Goal: Check status

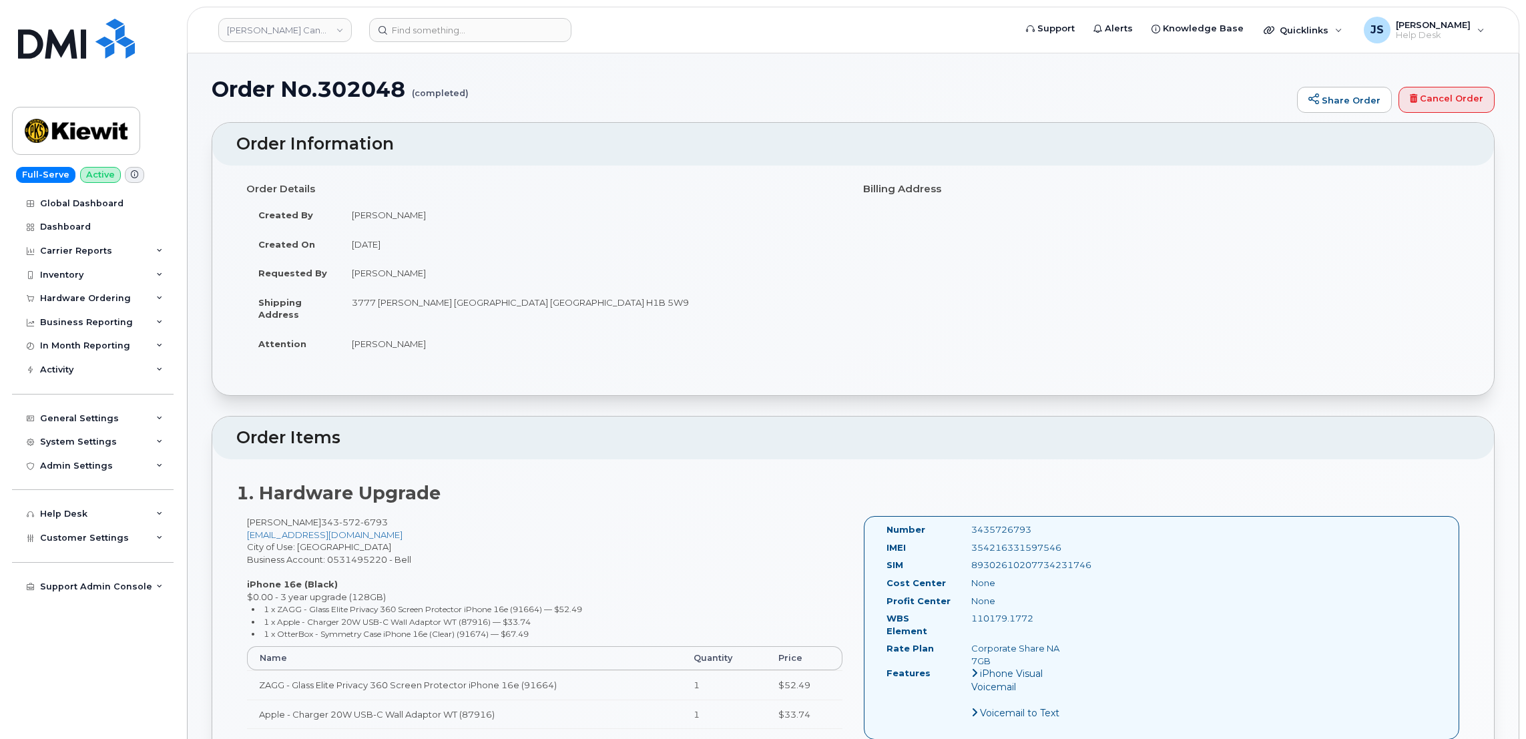
scroll to position [300, 0]
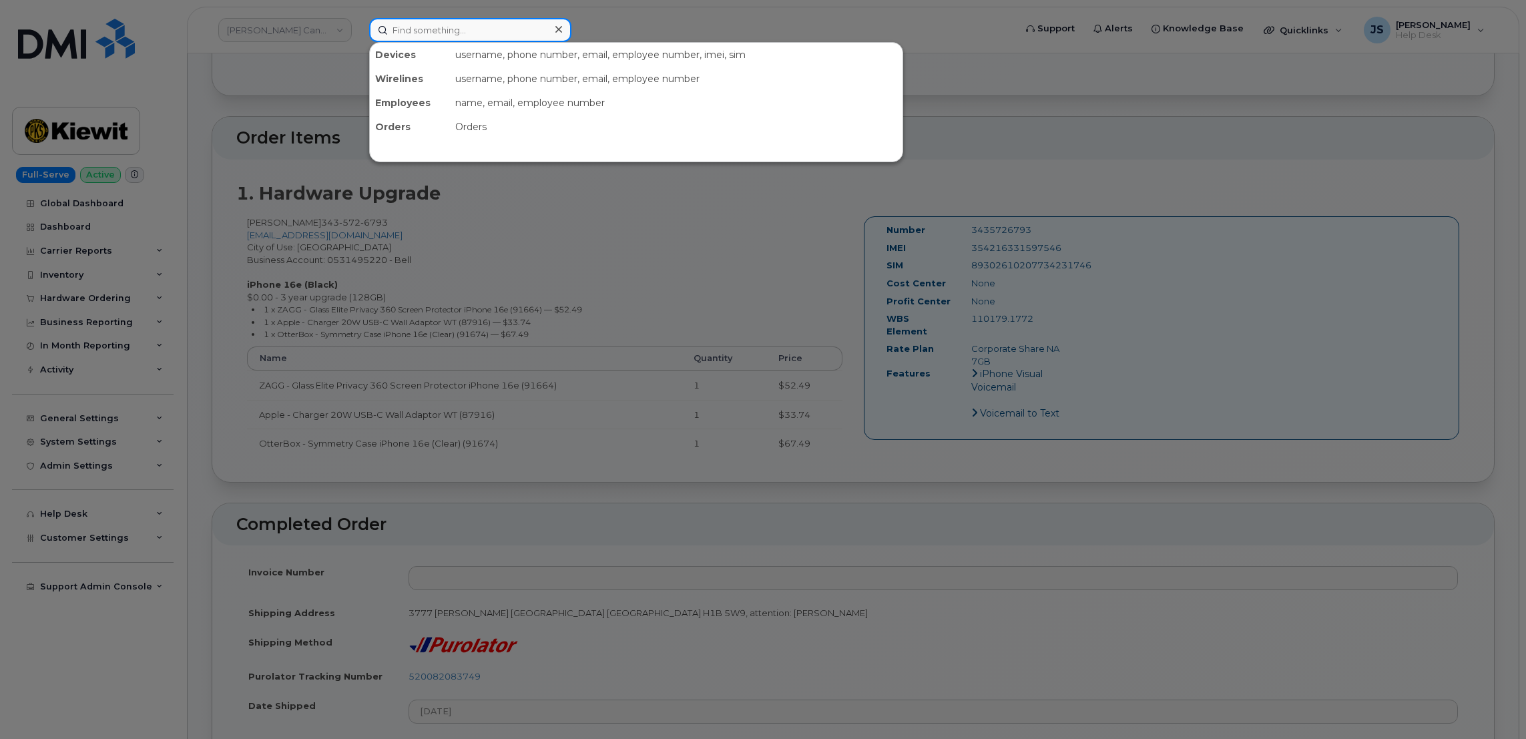
paste input "[PHONE_NUMBER]"
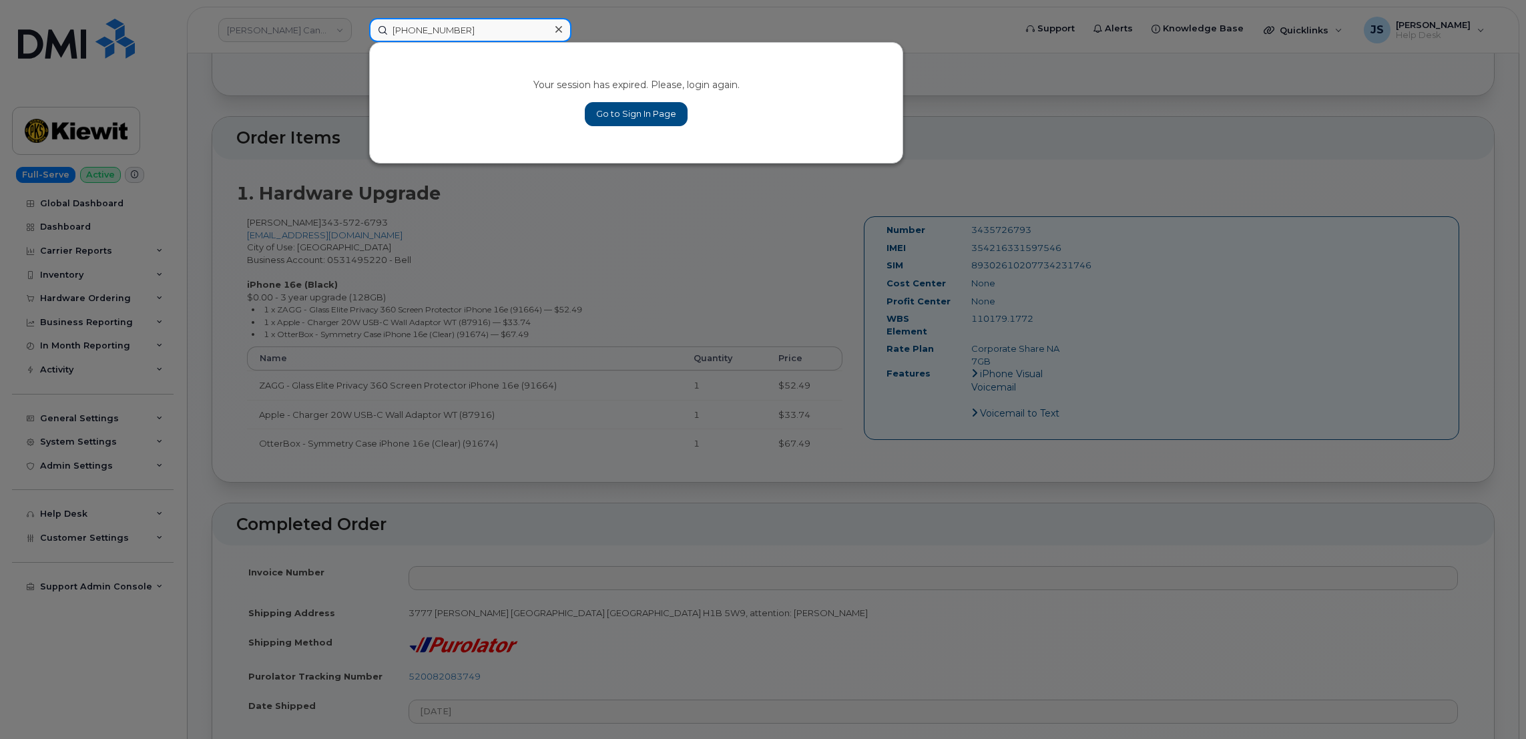
type input "[PHONE_NUMBER]"
click at [614, 117] on link "Go to Sign In Page" at bounding box center [636, 114] width 103 height 24
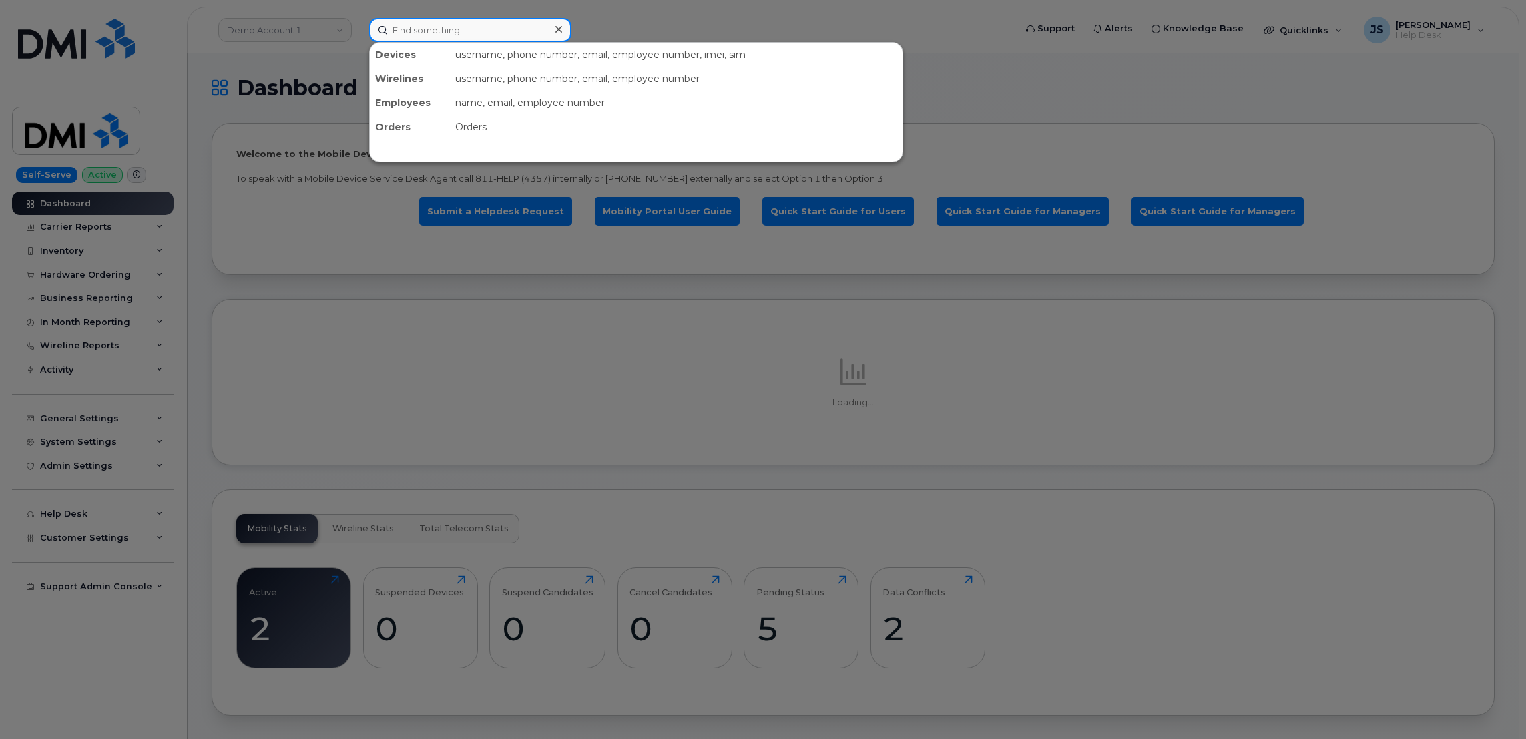
paste input "[PHONE_NUMBER]"
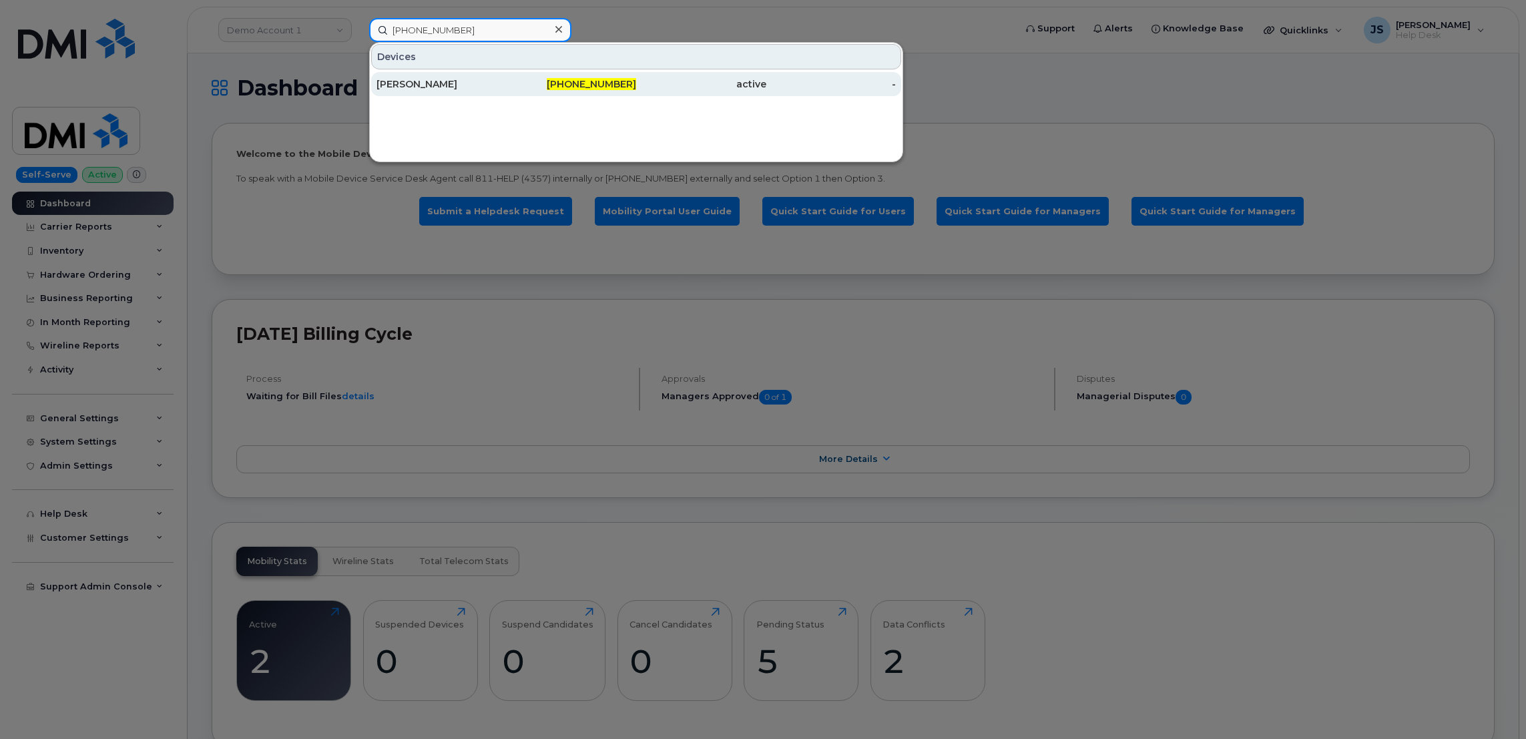
type input "[PHONE_NUMBER]"
click at [438, 92] on div "PATRICK MCBRIDE" at bounding box center [441, 84] width 130 height 24
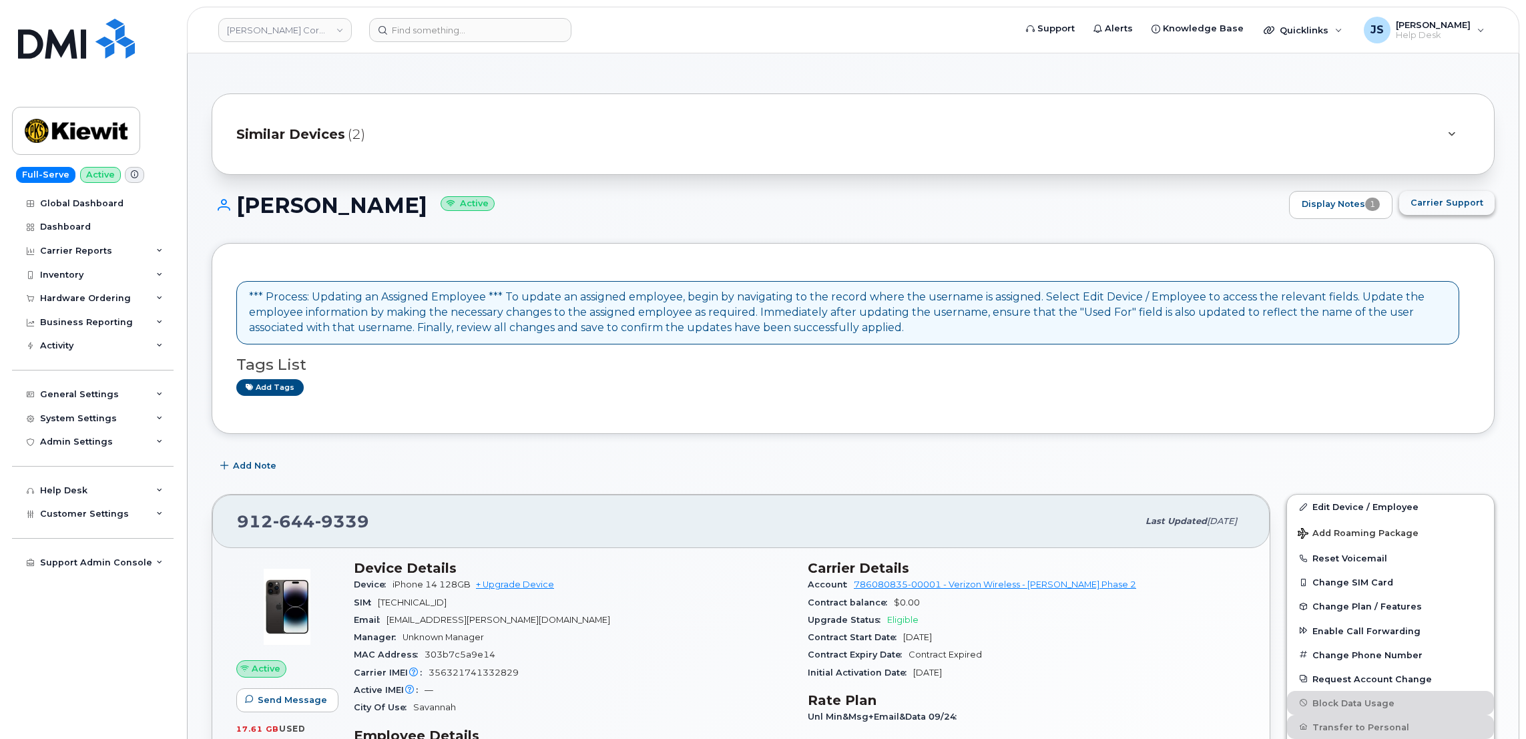
click at [1452, 205] on span "Carrier Support" at bounding box center [1446, 202] width 73 height 13
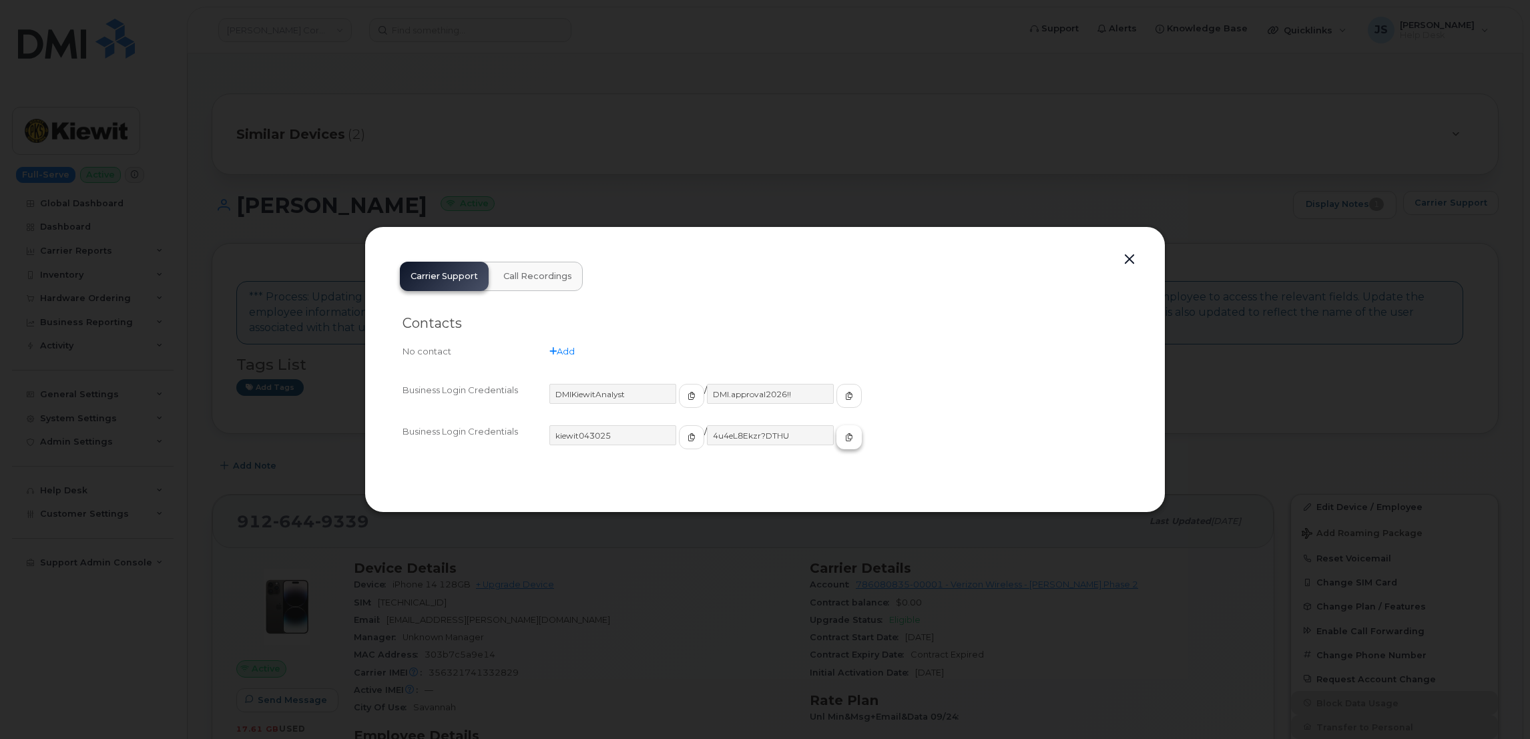
click at [836, 433] on button "button" at bounding box center [848, 437] width 25 height 24
click at [525, 45] on div at bounding box center [763, 369] width 1526 height 739
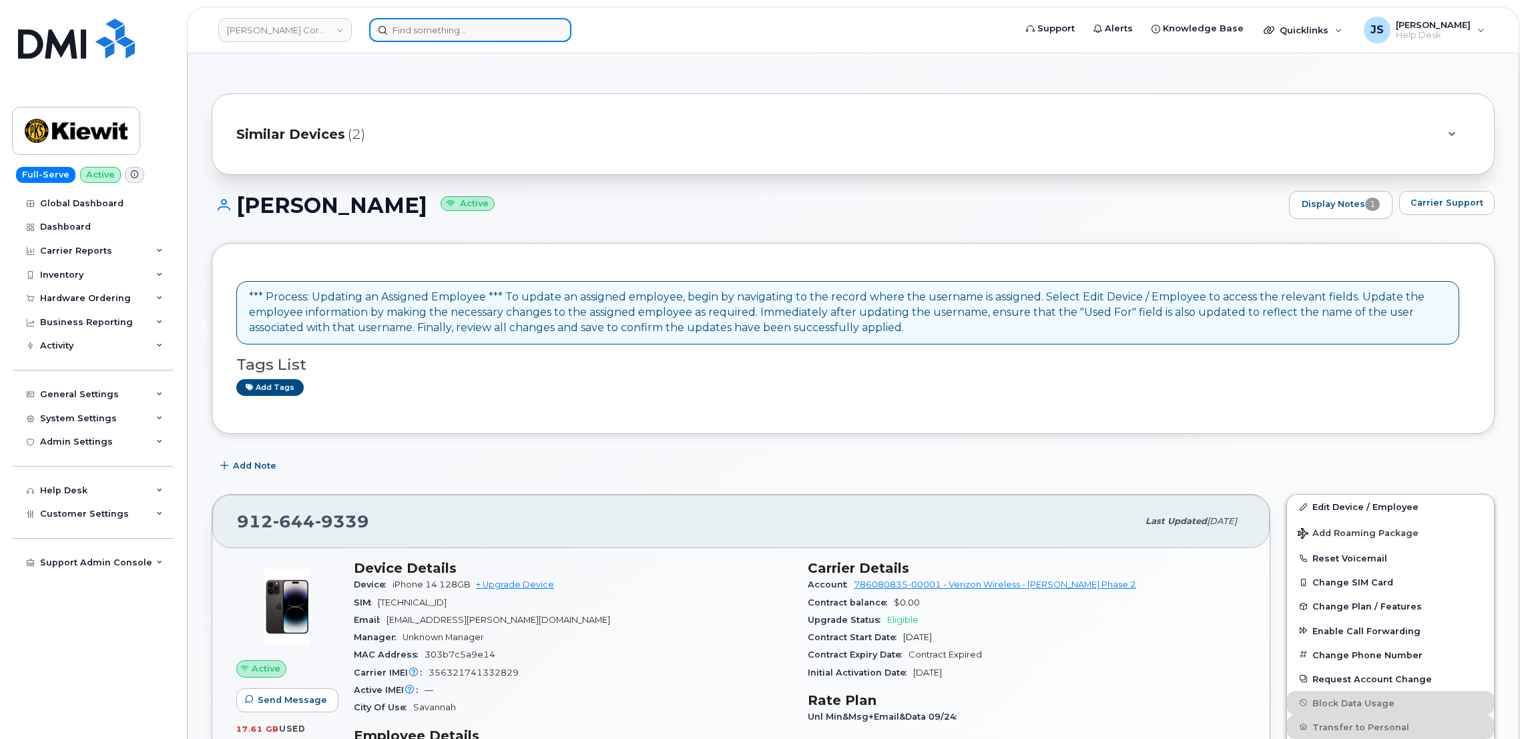
click at [515, 37] on input at bounding box center [470, 30] width 202 height 24
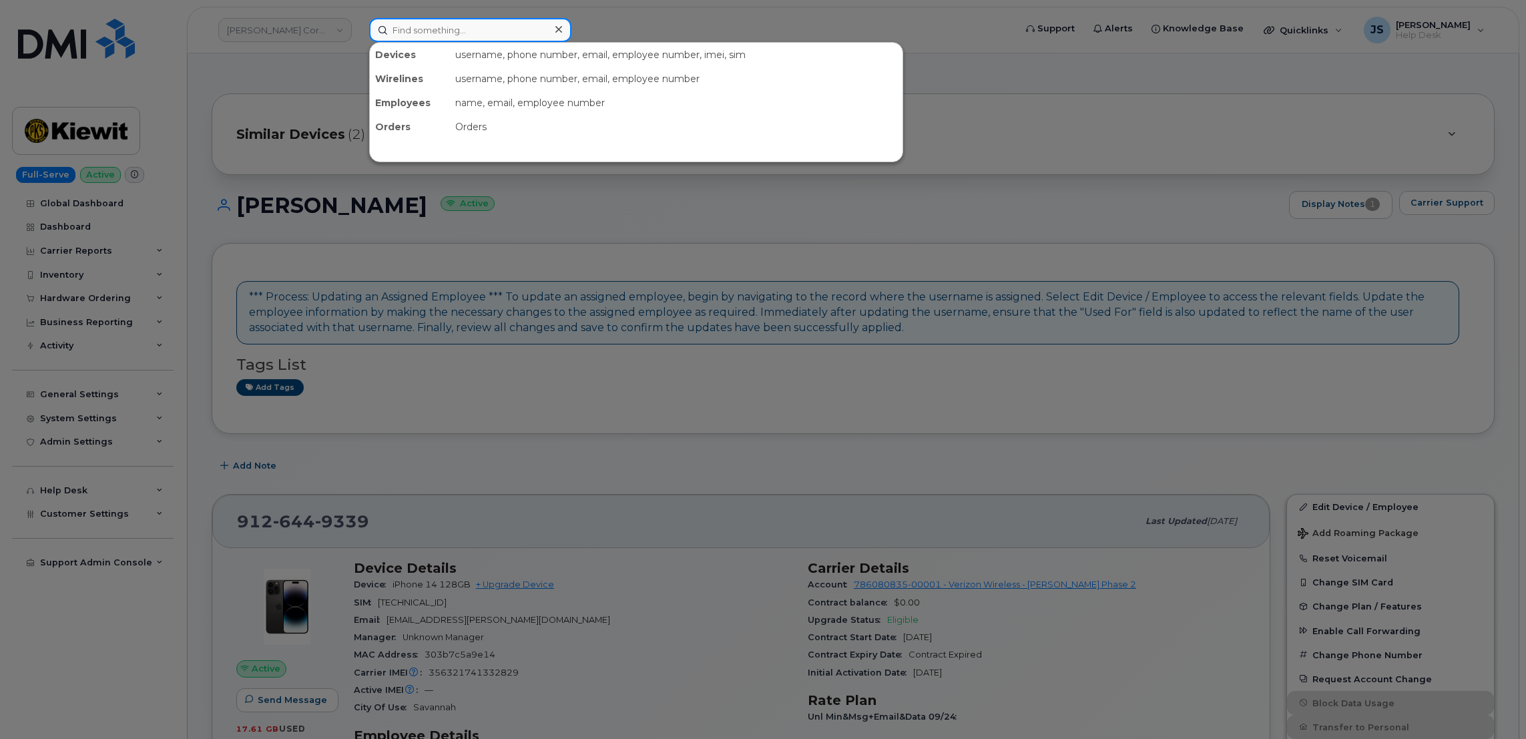
paste input "302294"
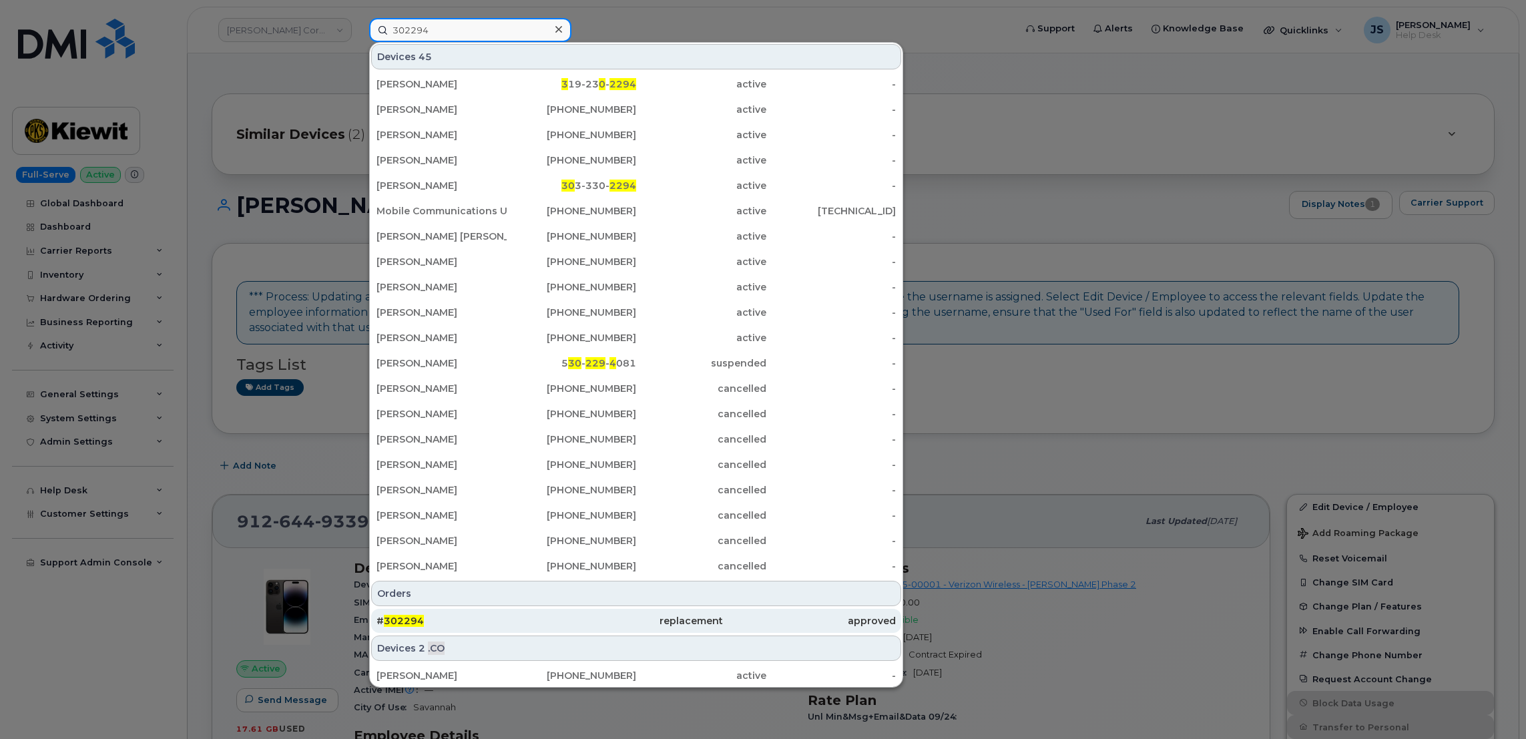
type input "302294"
click at [556, 617] on div "replacement" at bounding box center [635, 620] width 173 height 13
